Goal: Task Accomplishment & Management: Use online tool/utility

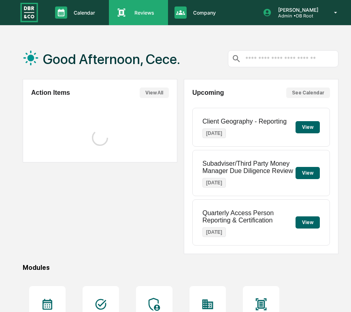
click at [142, 6] on div "Reviews Approval Management" at bounding box center [138, 12] width 59 height 25
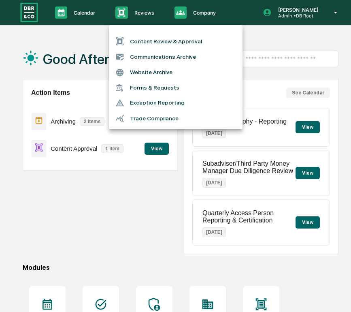
click at [145, 43] on li "Content Review & Approval" at bounding box center [176, 41] width 134 height 15
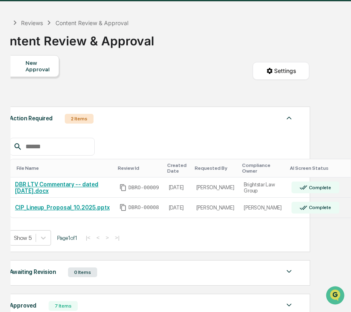
scroll to position [0, 39]
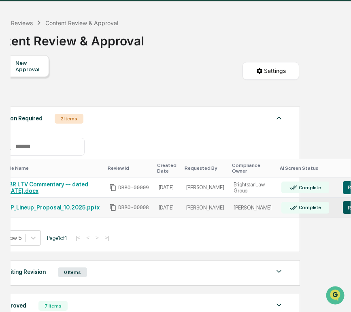
click at [343, 210] on button "Review" at bounding box center [356, 207] width 27 height 13
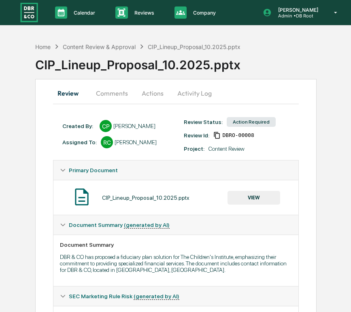
click at [120, 92] on button "Comments" at bounding box center [111, 92] width 45 height 19
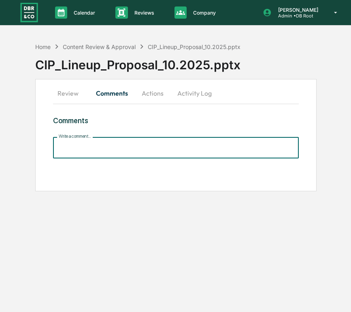
click at [129, 140] on input "Write a comment..." at bounding box center [176, 147] width 246 height 21
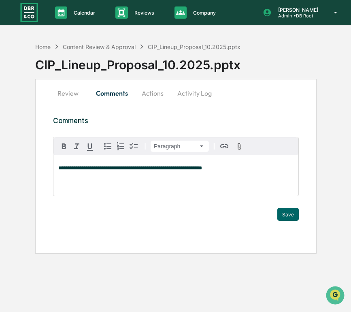
click at [300, 217] on div "**********" at bounding box center [176, 166] width 282 height 175
click at [289, 217] on button "Save" at bounding box center [287, 214] width 21 height 13
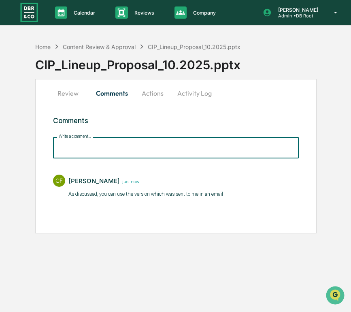
click at [128, 151] on input "Write a comment..." at bounding box center [176, 147] width 246 height 21
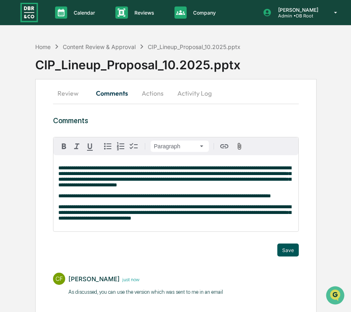
click at [286, 256] on button "Save" at bounding box center [287, 249] width 21 height 13
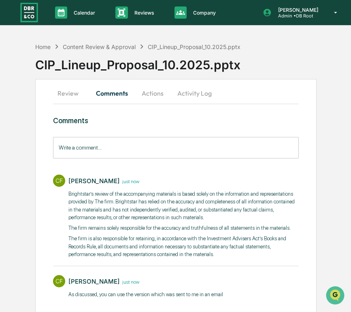
click at [159, 92] on button "Actions" at bounding box center [152, 92] width 36 height 19
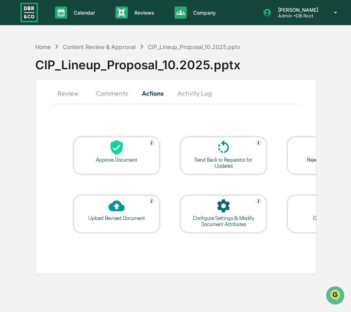
click at [112, 149] on icon at bounding box center [117, 147] width 12 height 15
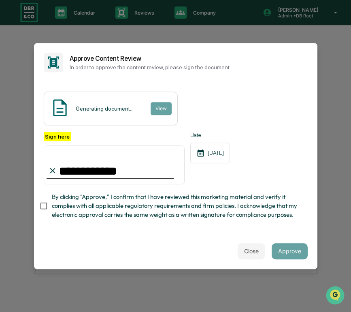
type input "**********"
click at [289, 245] on button "Approve" at bounding box center [290, 251] width 36 height 16
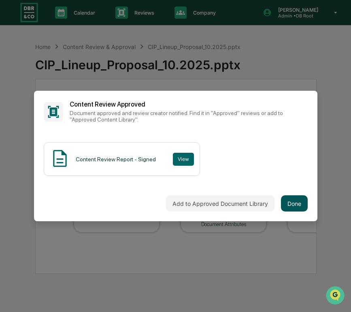
click at [290, 201] on button "Done" at bounding box center [294, 203] width 27 height 16
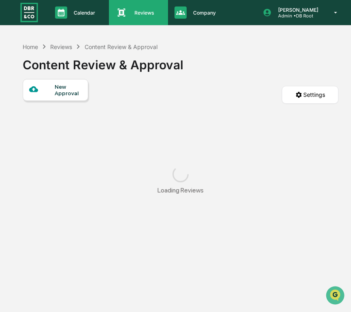
click at [131, 17] on div "Reviews Approval Management" at bounding box center [137, 12] width 51 height 12
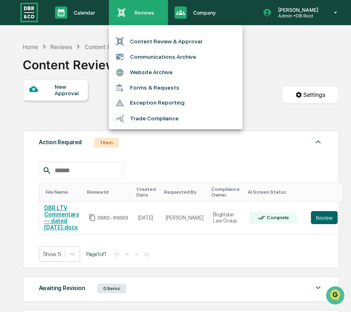
click at [131, 17] on div at bounding box center [175, 156] width 351 height 312
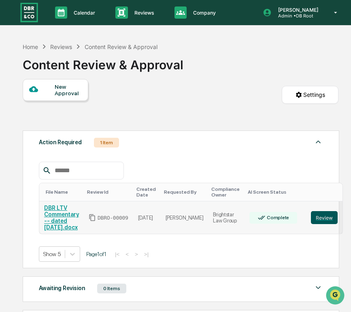
click at [311, 217] on button "Review" at bounding box center [324, 217] width 27 height 13
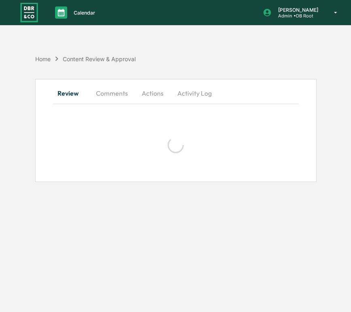
click at [111, 89] on button "Comments" at bounding box center [111, 92] width 45 height 19
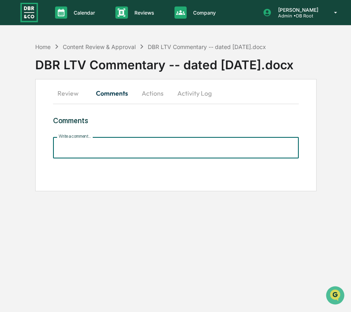
click at [146, 151] on input "Write a comment..." at bounding box center [176, 147] width 246 height 21
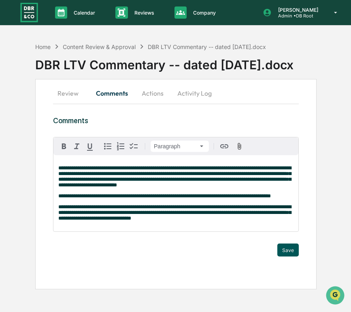
click at [287, 256] on button "Save" at bounding box center [287, 249] width 21 height 13
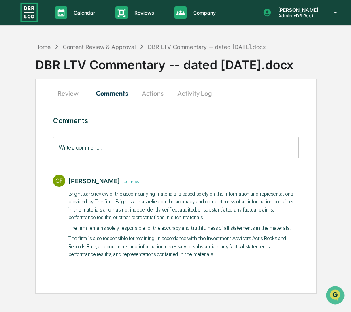
click at [149, 96] on button "Actions" at bounding box center [152, 92] width 36 height 19
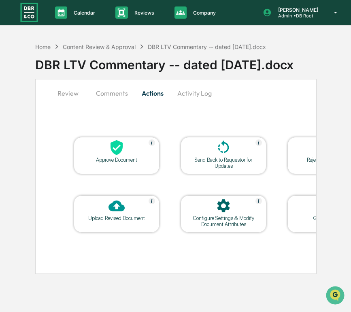
click at [106, 151] on div at bounding box center [116, 147] width 81 height 17
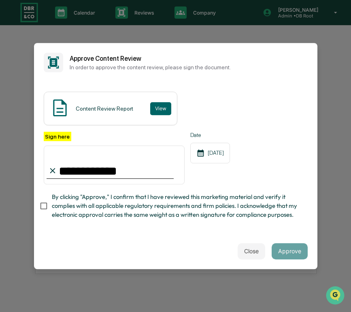
click at [149, 164] on input "**********" at bounding box center [114, 164] width 141 height 39
type input "**********"
click at [60, 201] on span "By clicking "Approve," I confirm that I have reviewed this marketing material a…" at bounding box center [176, 205] width 249 height 27
click at [297, 246] on button "Approve" at bounding box center [290, 251] width 36 height 16
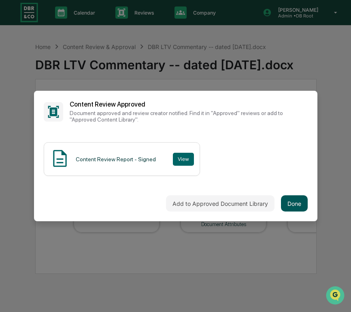
click at [297, 200] on button "Done" at bounding box center [294, 203] width 27 height 16
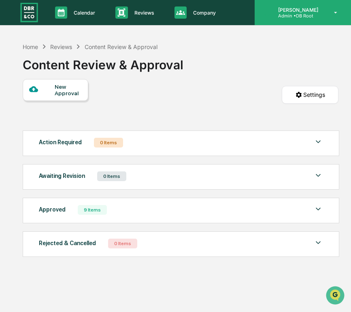
click at [293, 21] on div "[PERSON_NAME] Admin • DB Root" at bounding box center [303, 12] width 96 height 25
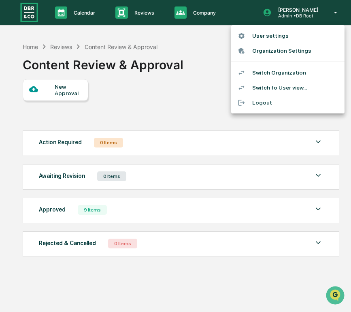
click at [271, 4] on div at bounding box center [175, 156] width 351 height 312
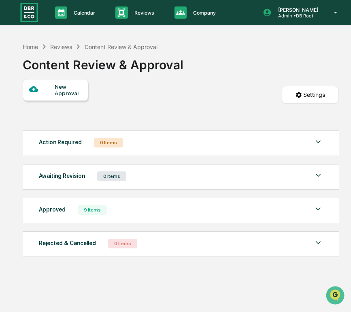
click at [34, 18] on img at bounding box center [28, 12] width 19 height 21
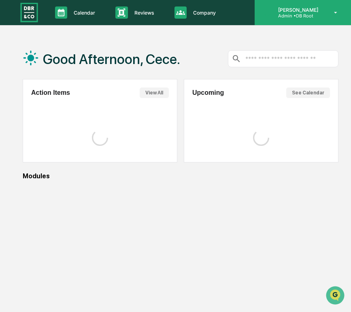
click at [289, 11] on p "[PERSON_NAME]" at bounding box center [297, 10] width 51 height 6
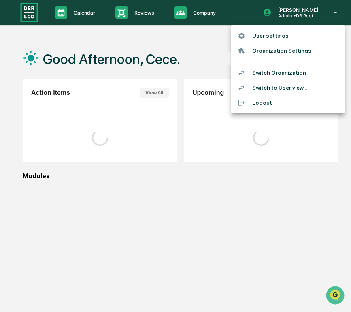
click at [269, 71] on li "Switch Organization" at bounding box center [287, 72] width 113 height 15
